Goal: Transaction & Acquisition: Purchase product/service

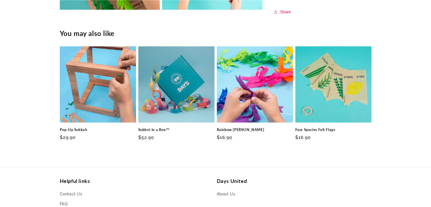
scroll to position [651, 0]
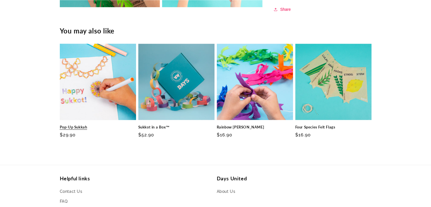
click at [79, 125] on link "Pop-Up Sukkah" at bounding box center [98, 127] width 76 height 5
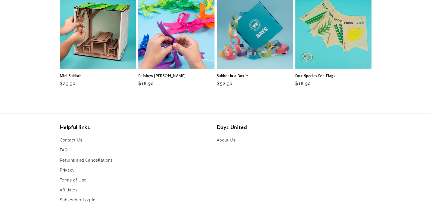
scroll to position [509, 0]
